Goal: Complete application form

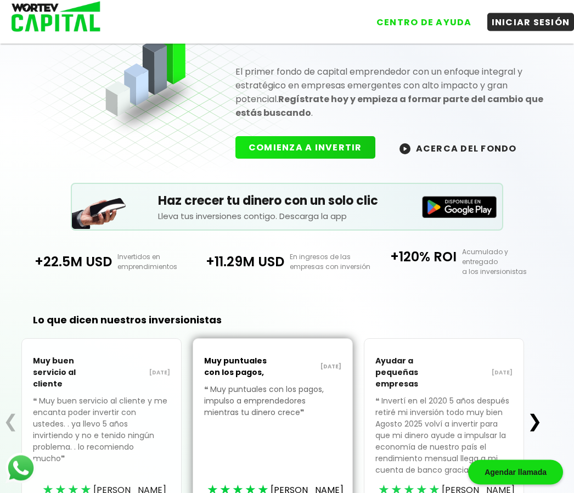
scroll to position [116, 0]
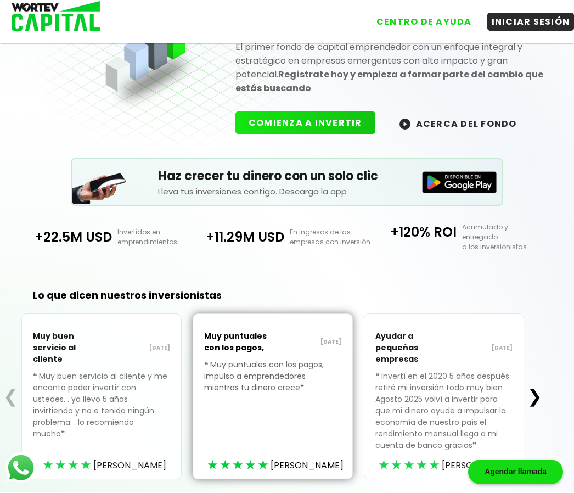
click at [531, 21] on button "INICIAR SESIÓN" at bounding box center [530, 22] width 87 height 18
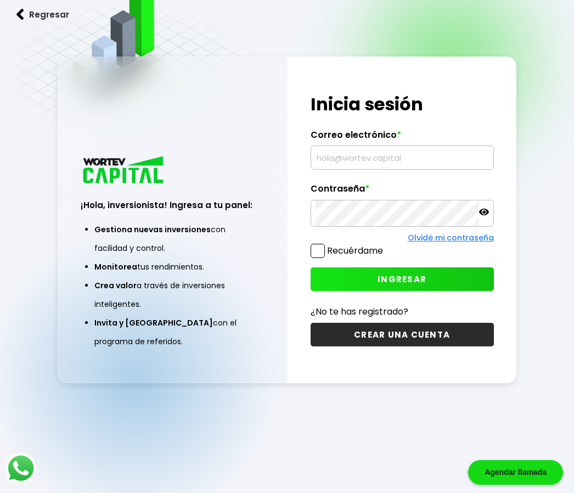
click at [408, 169] on input "text" at bounding box center [402, 157] width 173 height 23
click at [335, 169] on input "text" at bounding box center [402, 157] width 173 height 23
click at [392, 169] on input "text" at bounding box center [402, 157] width 173 height 23
click at [358, 169] on input "text" at bounding box center [402, 157] width 173 height 23
click at [363, 169] on input "text" at bounding box center [402, 157] width 173 height 23
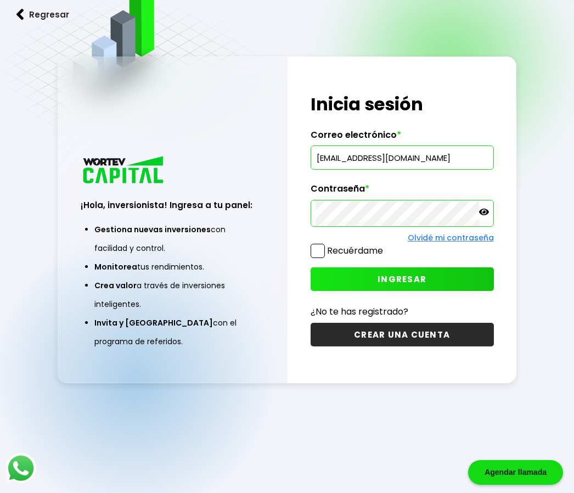
click at [437, 169] on input "[EMAIL_ADDRESS][DOMAIN_NAME]" at bounding box center [402, 157] width 173 height 23
type input "m"
type input "[PERSON_NAME][EMAIL_ADDRESS][PERSON_NAME][DOMAIN_NAME]"
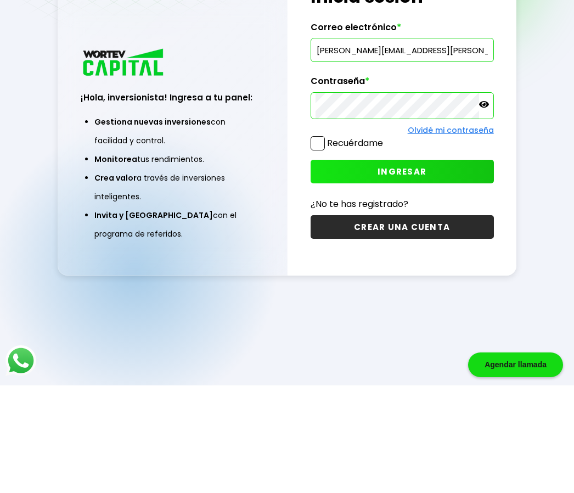
click at [489, 207] on icon at bounding box center [484, 212] width 10 height 10
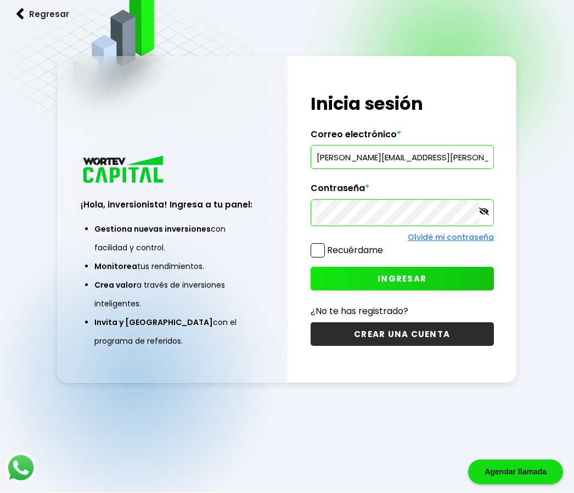
click at [311, 258] on span at bounding box center [318, 251] width 14 height 14
click at [385, 245] on input "Recuérdame" at bounding box center [385, 245] width 0 height 0
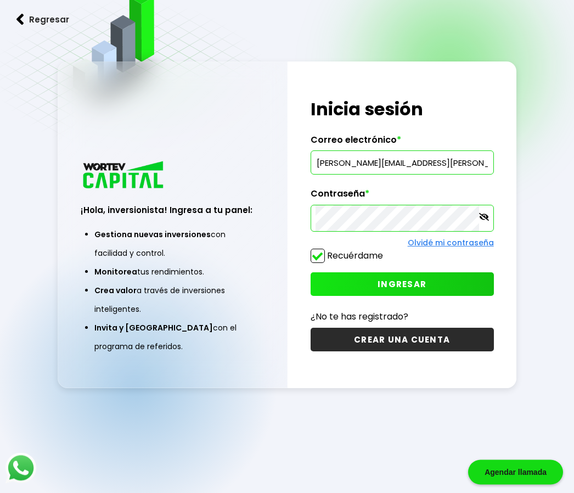
click at [409, 290] on span "INGRESAR" at bounding box center [402, 285] width 49 height 12
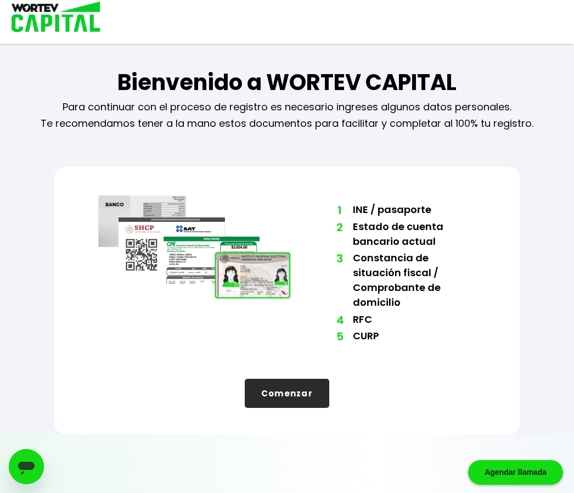
click at [293, 379] on button "Comenzar" at bounding box center [287, 393] width 85 height 29
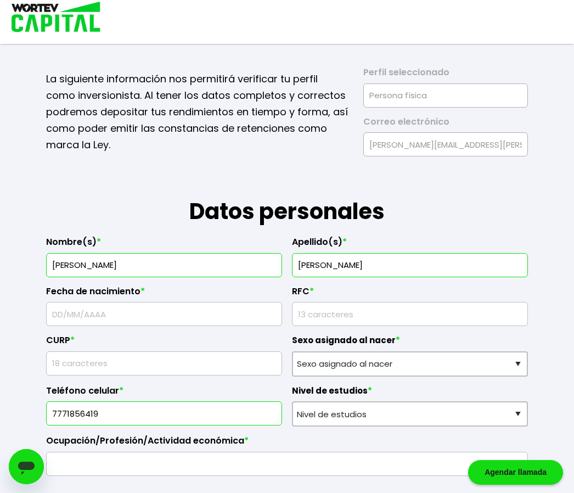
scroll to position [18, 0]
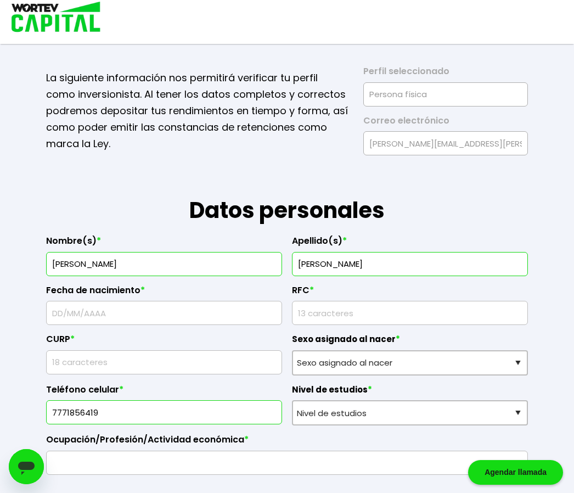
click at [93, 319] on input "text" at bounding box center [164, 312] width 226 height 23
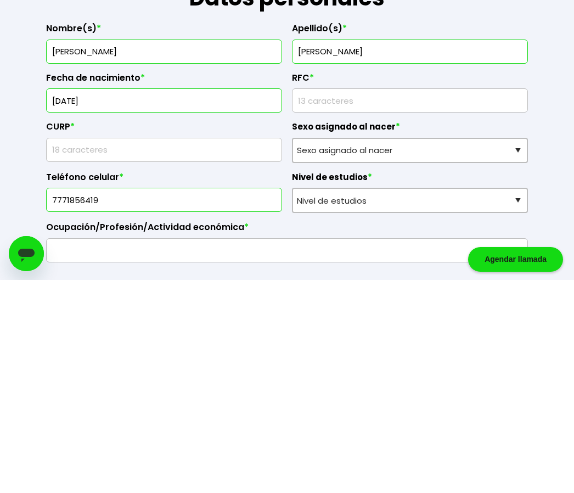
type input "[DATE]"
click at [341, 302] on input "rfc" at bounding box center [410, 313] width 226 height 23
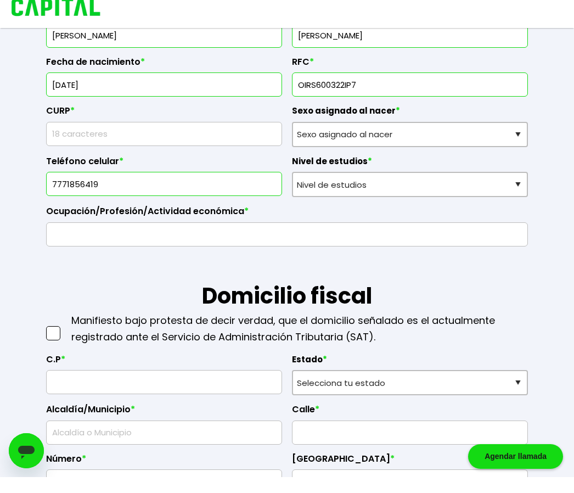
type input "OIRS600322IP7"
click at [333, 138] on select "Sexo asignado al nacer Hombre Mujer Prefiero no contestar" at bounding box center [410, 150] width 236 height 25
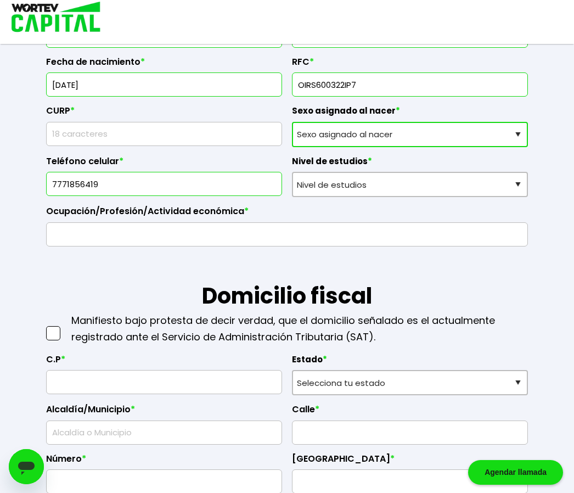
select select "Hombre"
click at [328, 141] on select "Sexo asignado al nacer Hombre Mujer Prefiero no contestar" at bounding box center [410, 134] width 236 height 25
click at [357, 191] on select "Nivel de estudios Primaria Secundaria Bachillerato Licenciatura Posgrado" at bounding box center [410, 184] width 236 height 25
select select "Licenciatura"
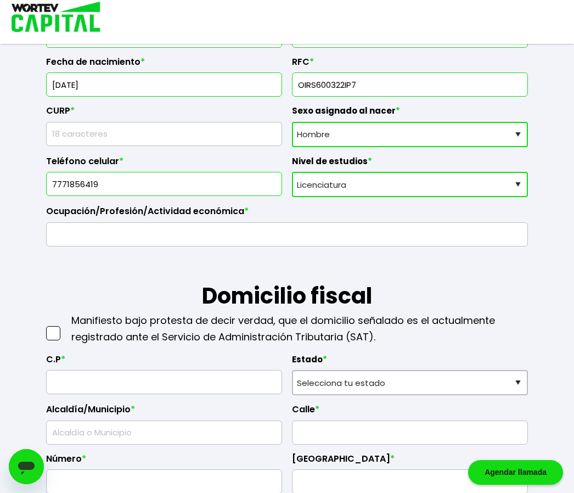
click at [88, 243] on input "text" at bounding box center [287, 234] width 472 height 23
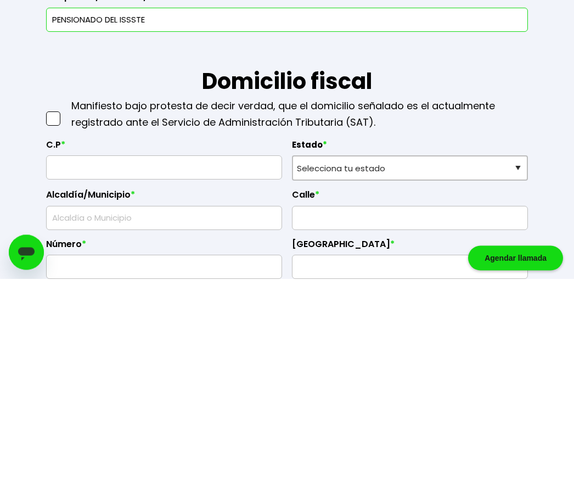
type input "PENSIONADO DEL ISSSTE"
click at [149, 371] on input "text" at bounding box center [164, 382] width 226 height 23
type input "62587"
select select "MO"
type input "Temixco"
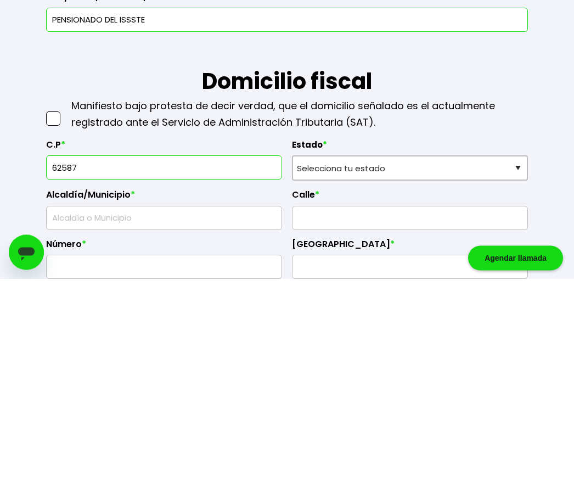
type input "10 de Abril"
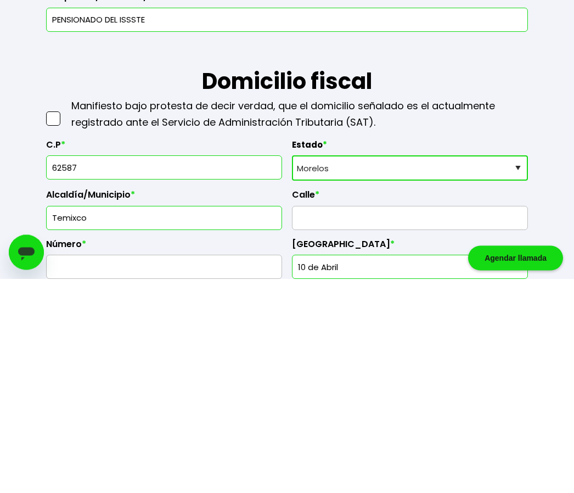
type input "62587"
click at [345, 370] on select "Selecciona tu estado [GEOGRAPHIC_DATA] [GEOGRAPHIC_DATA][US_STATE] [GEOGRAPHIC_…" at bounding box center [410, 382] width 236 height 25
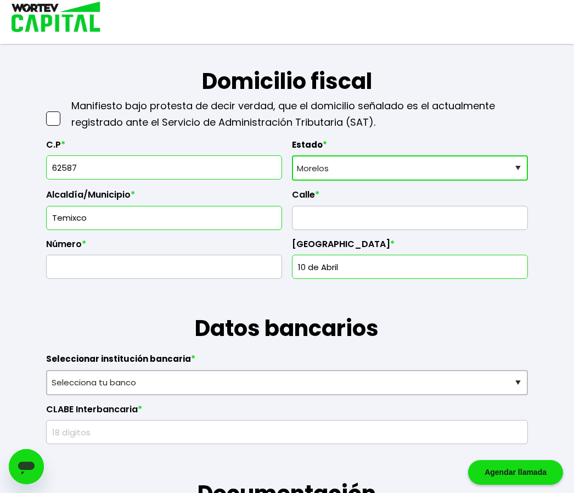
click at [322, 229] on input "text" at bounding box center [410, 217] width 226 height 23
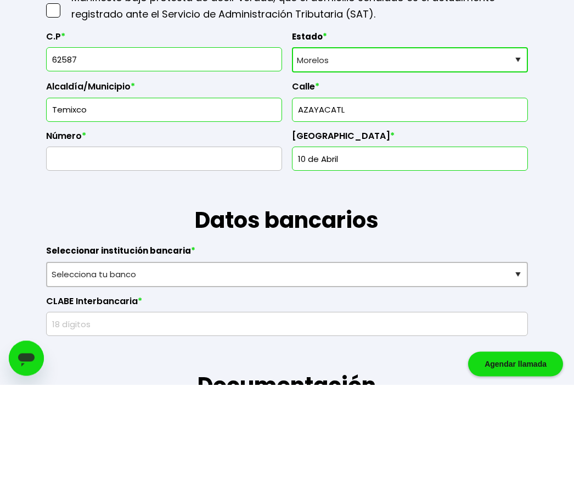
type input "AZAYACATL"
click at [78, 256] on input "text" at bounding box center [164, 267] width 226 height 23
type input "35"
click at [349, 256] on input "10 de Abril" at bounding box center [410, 267] width 226 height 23
click at [383, 256] on input "10 de AbrilCOL." at bounding box center [410, 267] width 226 height 23
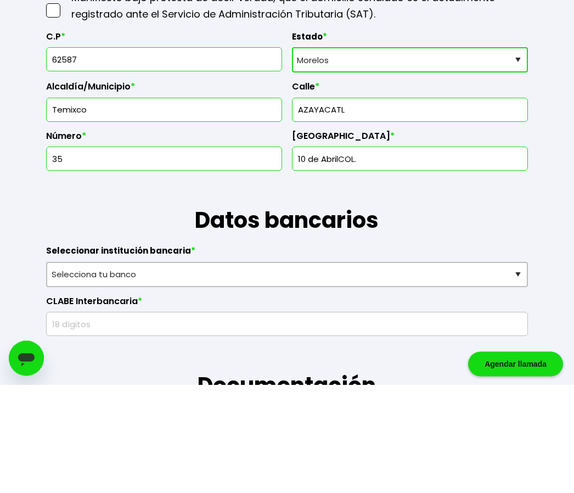
click at [374, 256] on input "10 de AbrilCOL." at bounding box center [410, 267] width 226 height 23
click at [373, 256] on input "10 de AbrilCOL." at bounding box center [410, 267] width 226 height 23
type input "1"
type input "C"
type input "c"
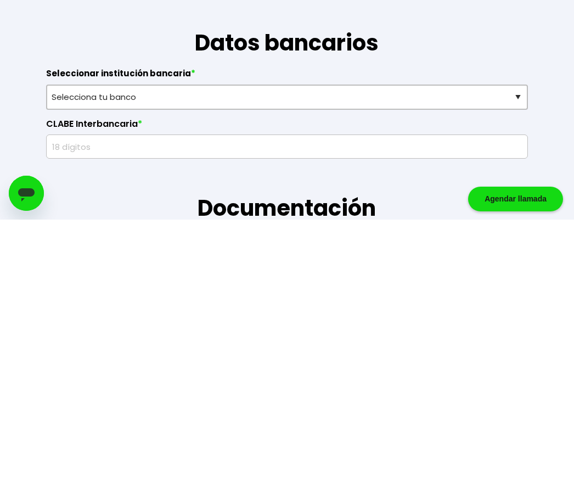
scroll to position [473, 0]
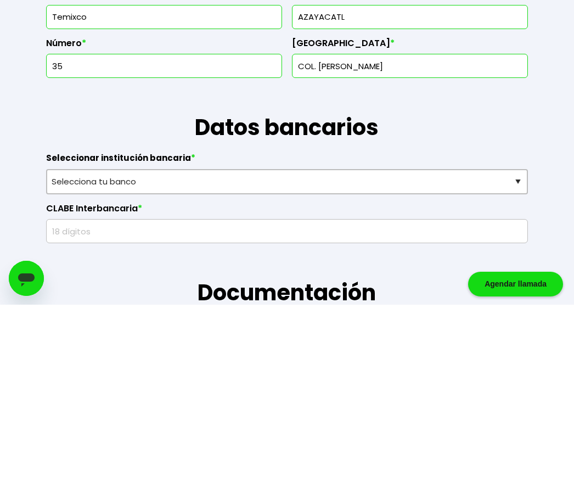
type input "COL. [PERSON_NAME]"
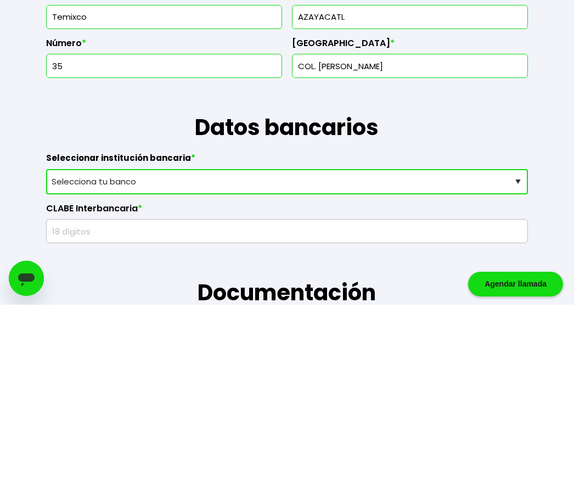
click at [122, 357] on select "Selecciona tu banco ABC Capital Actinver Afirme Albo ASP Banamex Banbajio Banco…" at bounding box center [286, 369] width 481 height 25
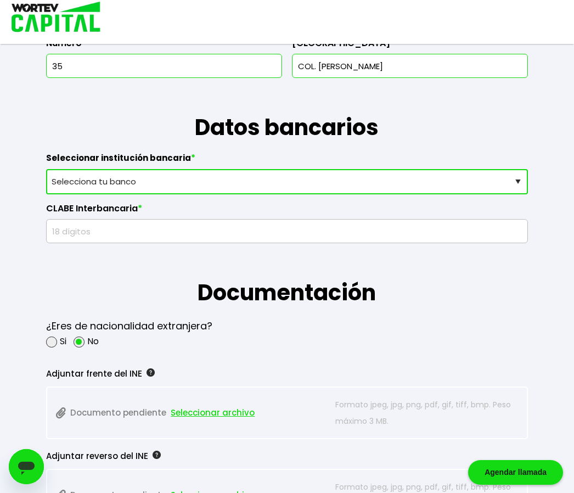
click at [509, 194] on select "Selecciona tu banco ABC Capital Actinver Afirme Albo ASP Banamex Banbajio Banco…" at bounding box center [286, 181] width 481 height 25
select select "BBVA Bancomer"
click at [97, 243] on input "text" at bounding box center [287, 231] width 472 height 23
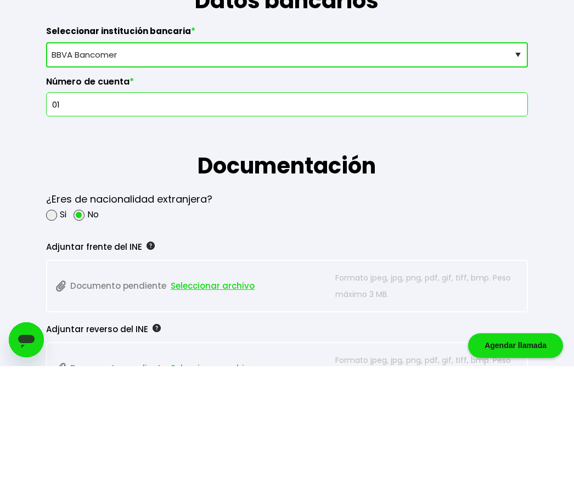
type input "0"
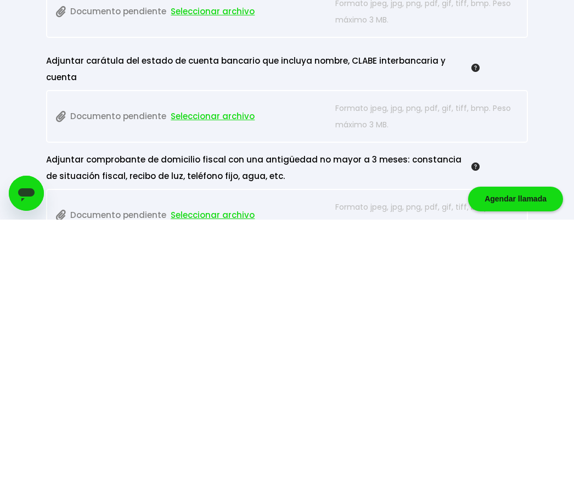
scroll to position [788, 0]
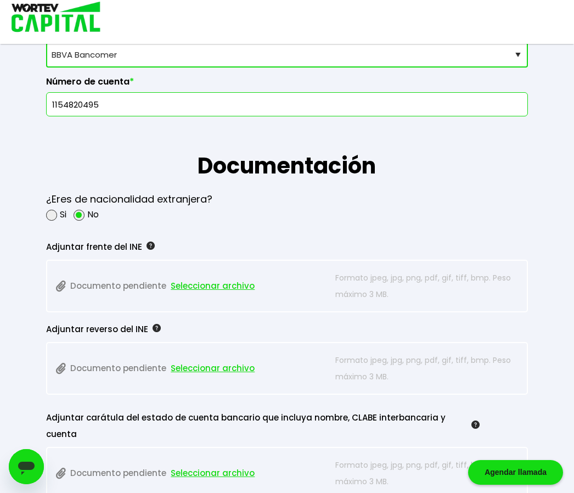
type input "1154820495"
click at [496, 182] on h1 "Documentación" at bounding box center [286, 149] width 481 height 66
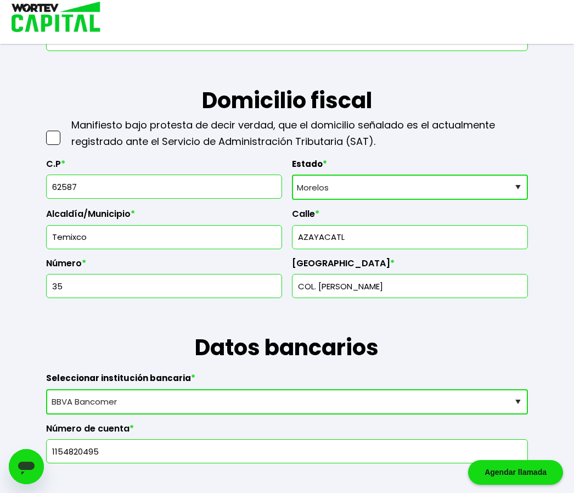
scroll to position [441, 0]
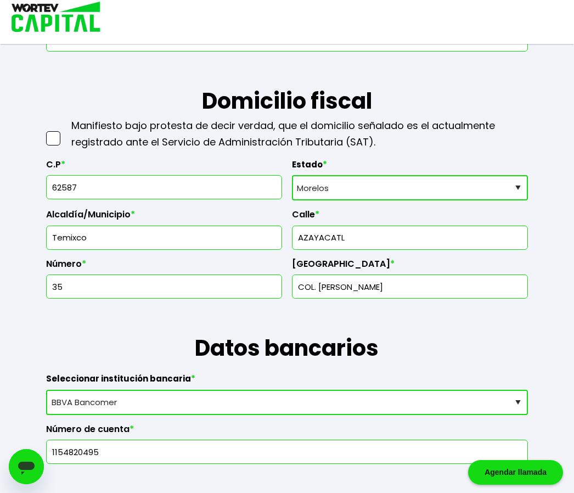
click at [60, 145] on span at bounding box center [53, 138] width 14 height 14
click at [65, 133] on input "checkbox" at bounding box center [65, 133] width 0 height 0
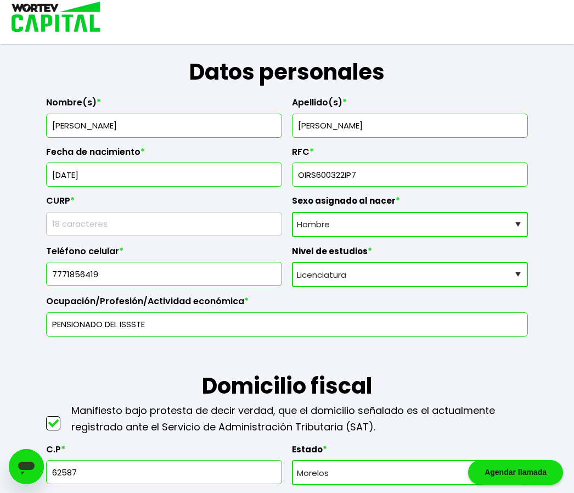
scroll to position [155, 0]
click at [82, 229] on input "text" at bounding box center [164, 224] width 226 height 23
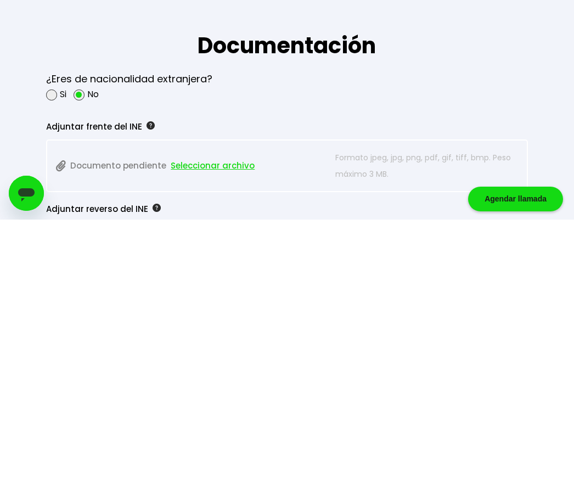
scroll to position [637, 0]
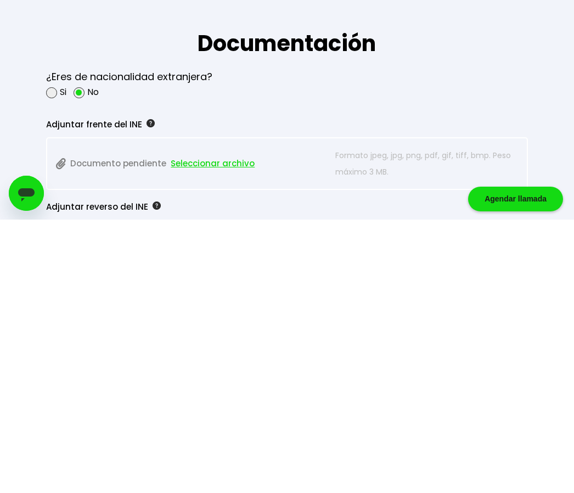
type input "OIRS600322HGRRDR04"
click at [142, 390] on div "Adjuntar frente del INE" at bounding box center [263, 398] width 434 height 16
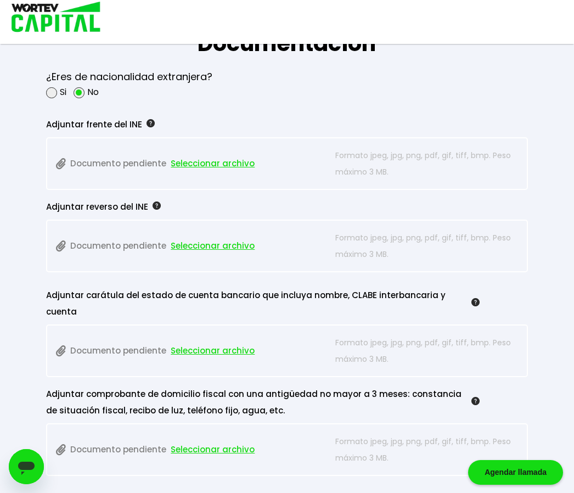
click at [117, 133] on div "Adjuntar frente del INE" at bounding box center [263, 124] width 434 height 16
click at [124, 139] on div "Adjuntar frente del INE Documento pendiente Seleccionar archivo Formato jpeg, j…" at bounding box center [286, 149] width 481 height 82
click at [99, 133] on div "Adjuntar frente del INE" at bounding box center [263, 124] width 434 height 16
click at [147, 127] on img at bounding box center [151, 123] width 8 height 8
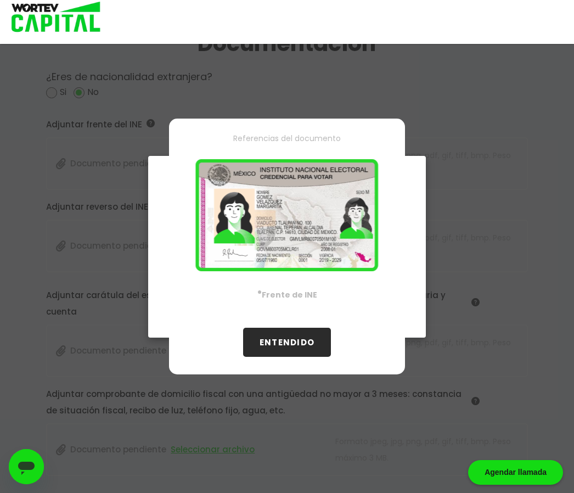
click at [298, 357] on button "ENTENDIDO" at bounding box center [287, 342] width 88 height 29
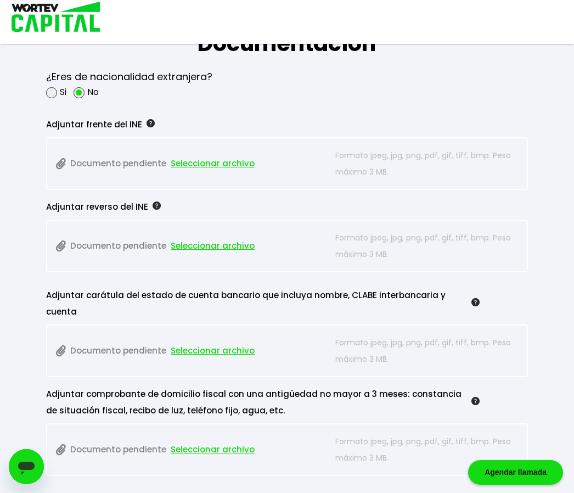
click at [131, 133] on div "Adjuntar frente del INE" at bounding box center [263, 124] width 434 height 16
click at [457, 142] on div "Adjuntar frente del INE Documento pendiente Seleccionar archivo Formato jpeg, j…" at bounding box center [286, 149] width 481 height 82
